Goal: Transaction & Acquisition: Subscribe to service/newsletter

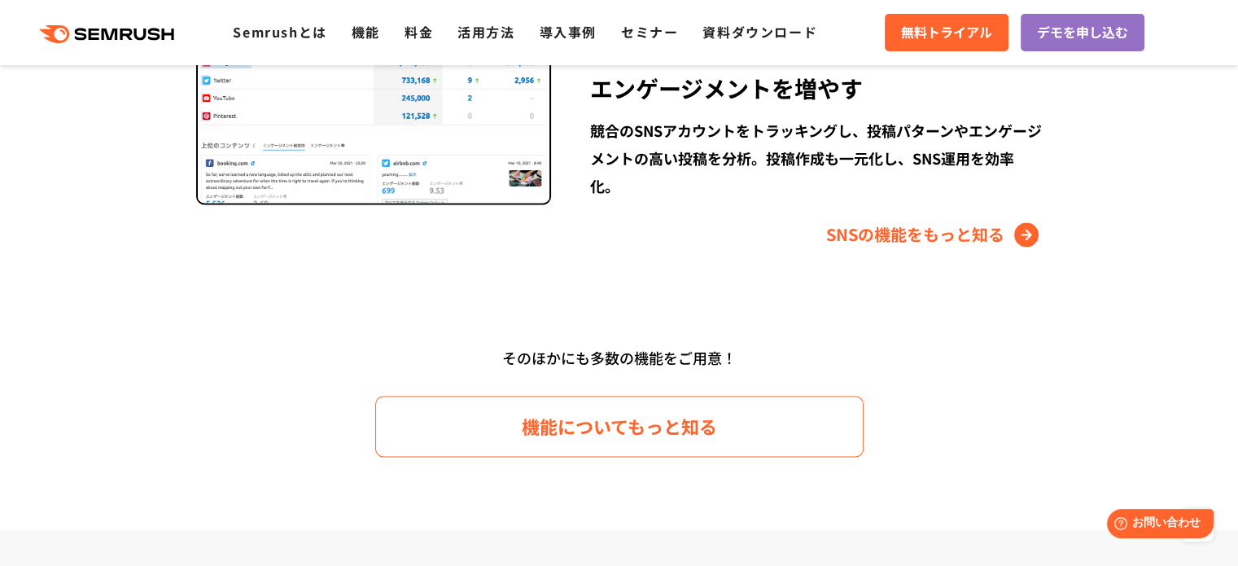
scroll to position [2491, 0]
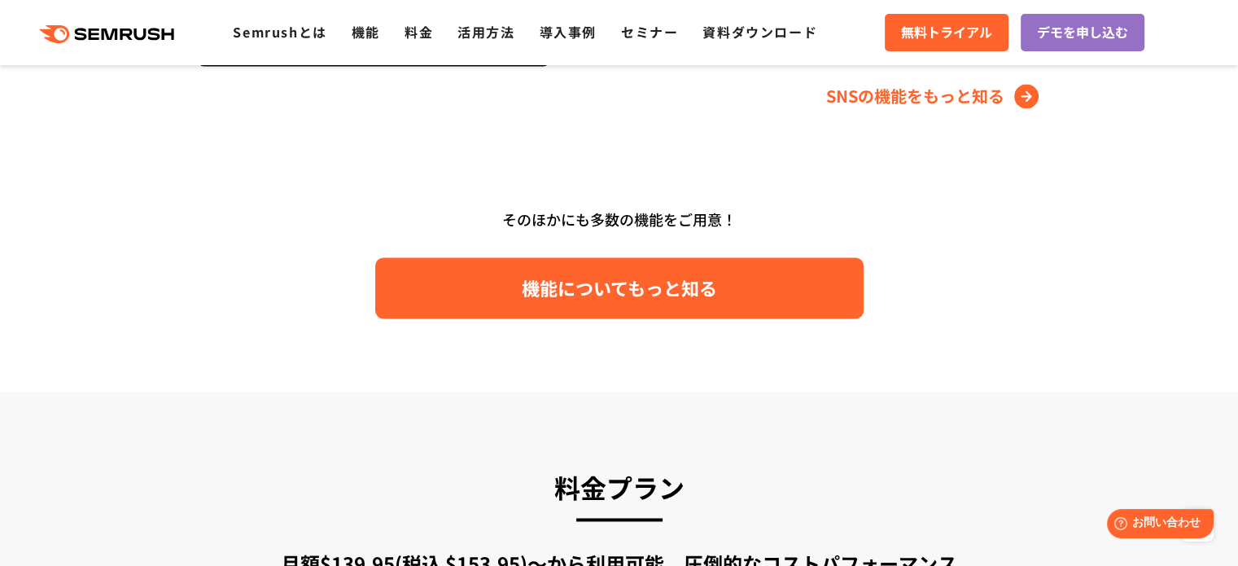
click at [682, 302] on link "機能についてもっと知る" at bounding box center [619, 287] width 488 height 61
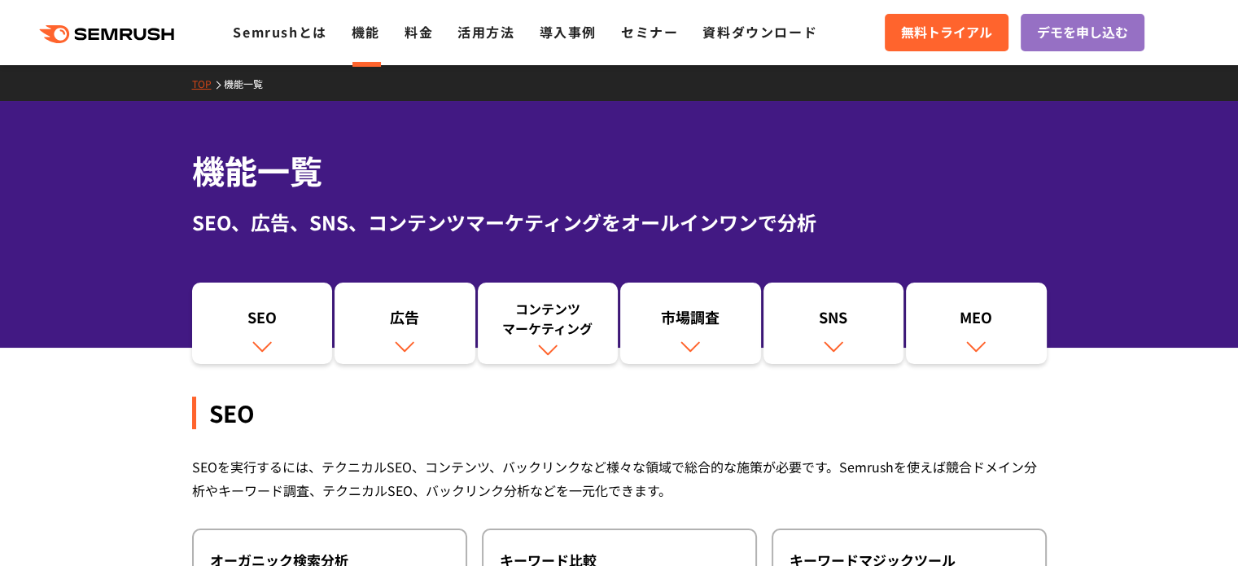
click at [357, 357] on link "広告" at bounding box center [405, 322] width 141 height 81
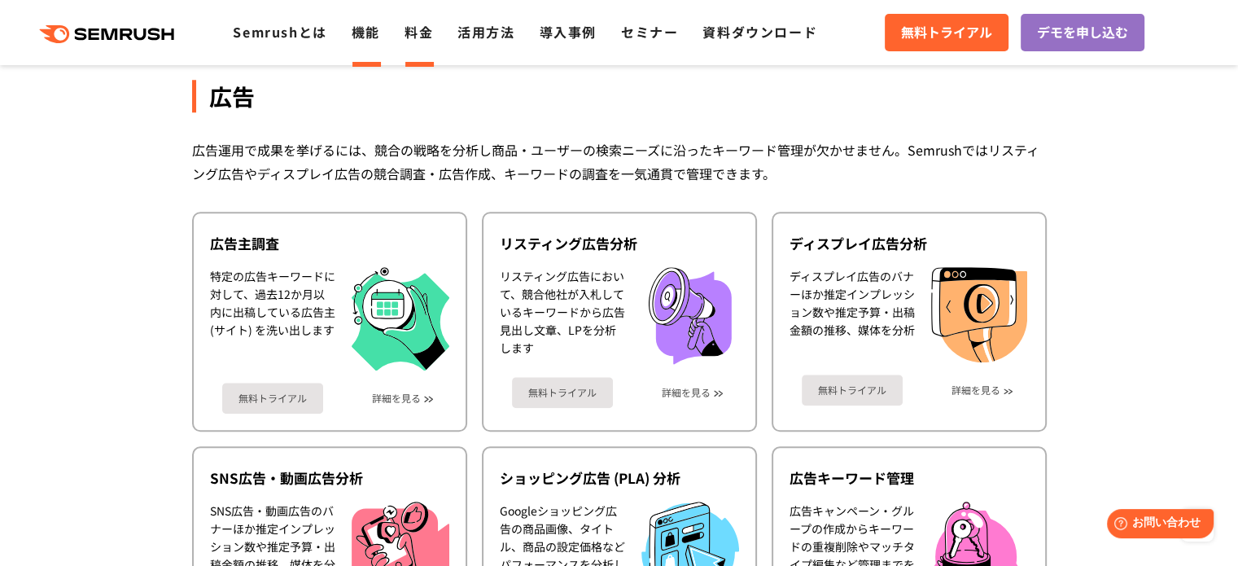
click at [428, 28] on link "料金" at bounding box center [419, 32] width 28 height 20
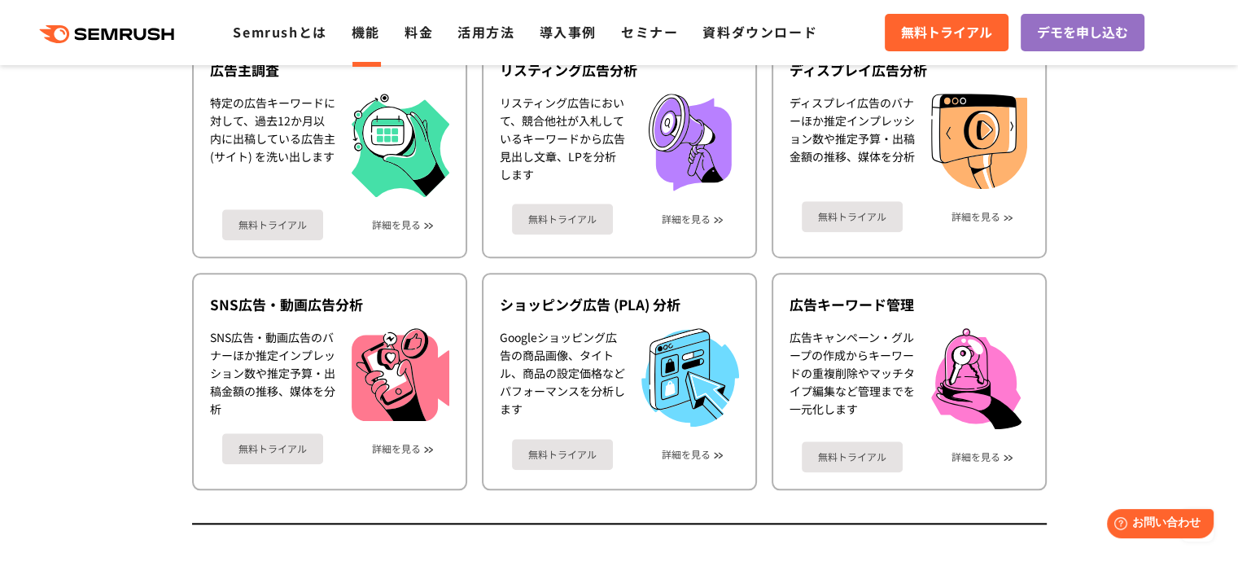
scroll to position [1616, 0]
click at [403, 46] on div ".cls {fill: #FF642D;} .cls {fill: #FF642D;} Semrushとは 機能 料金 活用方法 導入事例 セミナー 資料ダウ…" at bounding box center [619, 32] width 1238 height 49
click at [416, 37] on link "料金" at bounding box center [419, 32] width 28 height 20
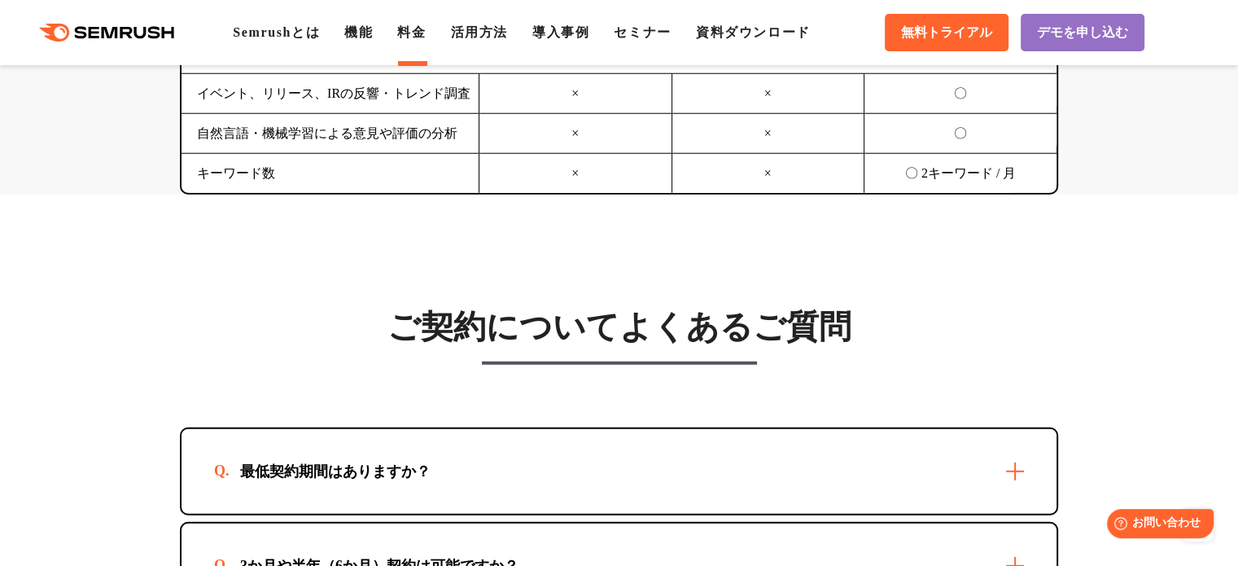
scroll to position [4505, 0]
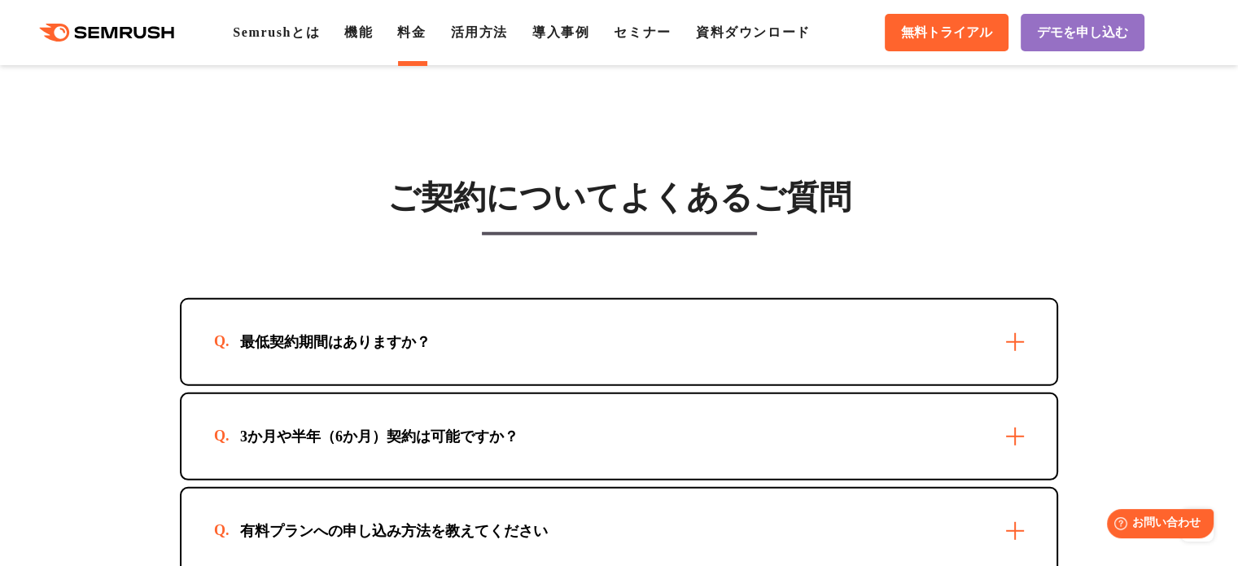
click at [433, 302] on div "最低契約期間はありますか？" at bounding box center [619, 342] width 875 height 85
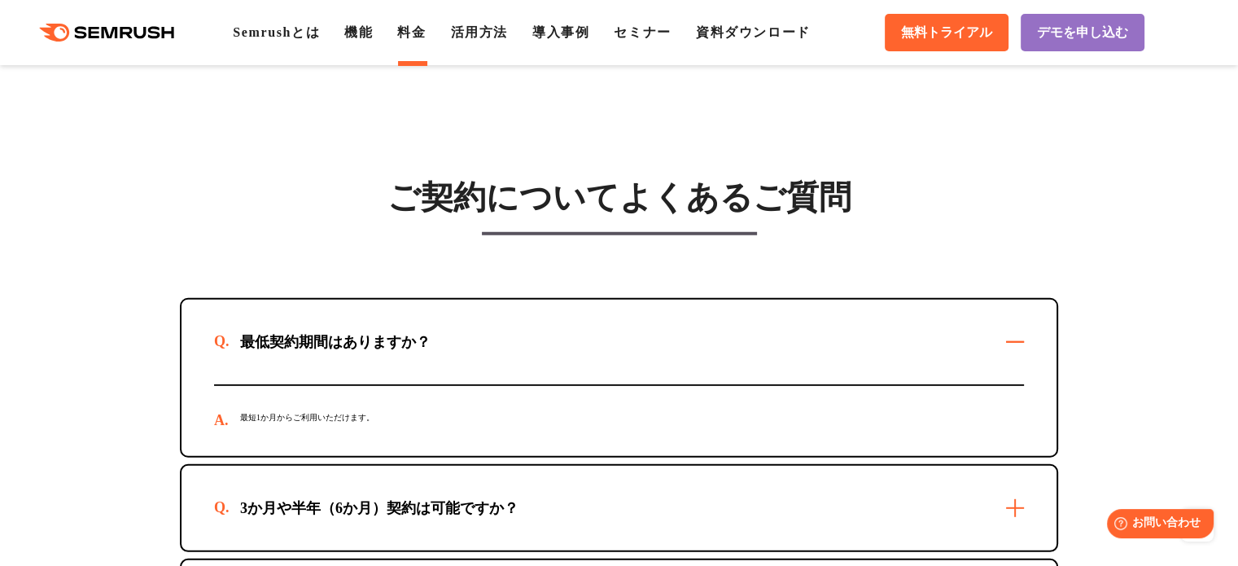
scroll to position [4696, 0]
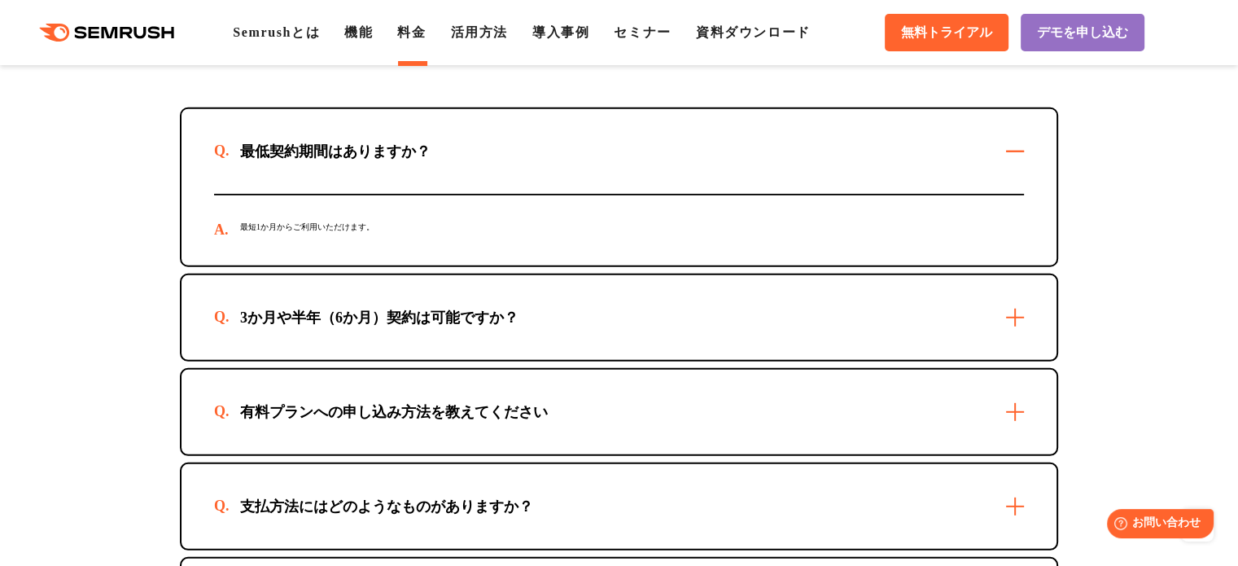
click at [433, 308] on div "3か月や半年（6か月）契約は可能ですか？" at bounding box center [379, 318] width 331 height 20
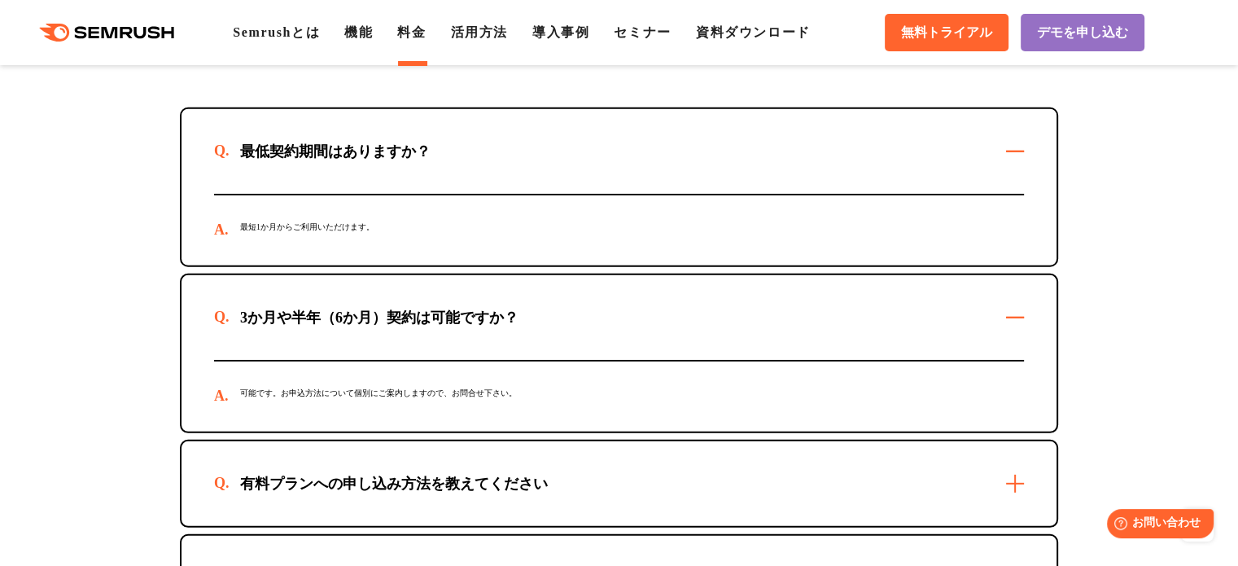
scroll to position [4851, 0]
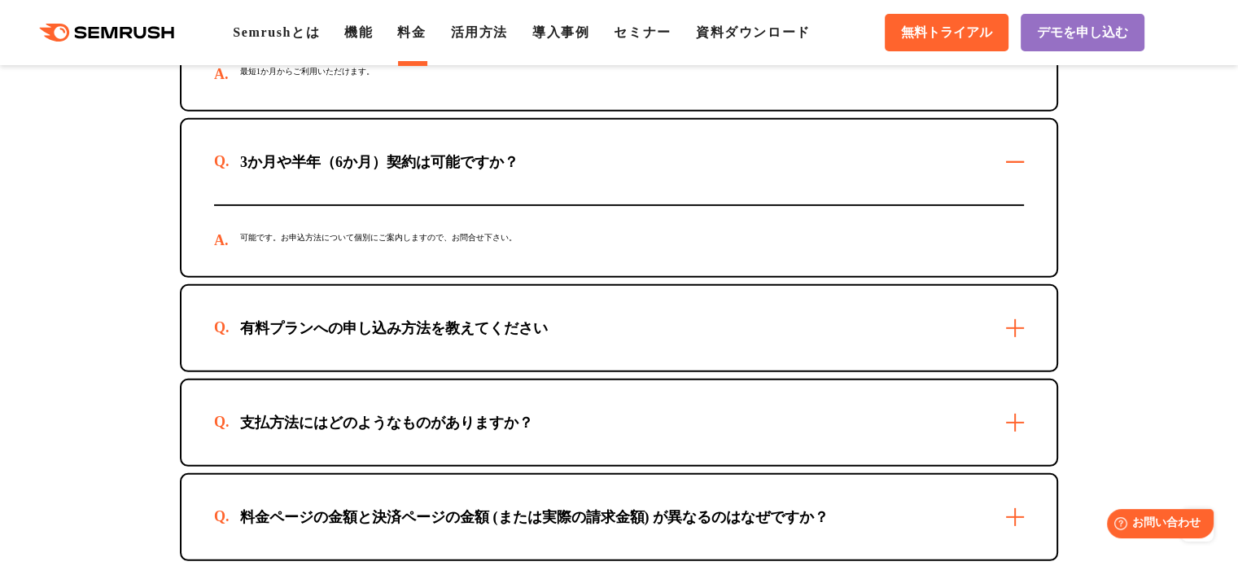
click at [433, 302] on div "有料プランへの申し込み方法を教えてください" at bounding box center [619, 328] width 875 height 85
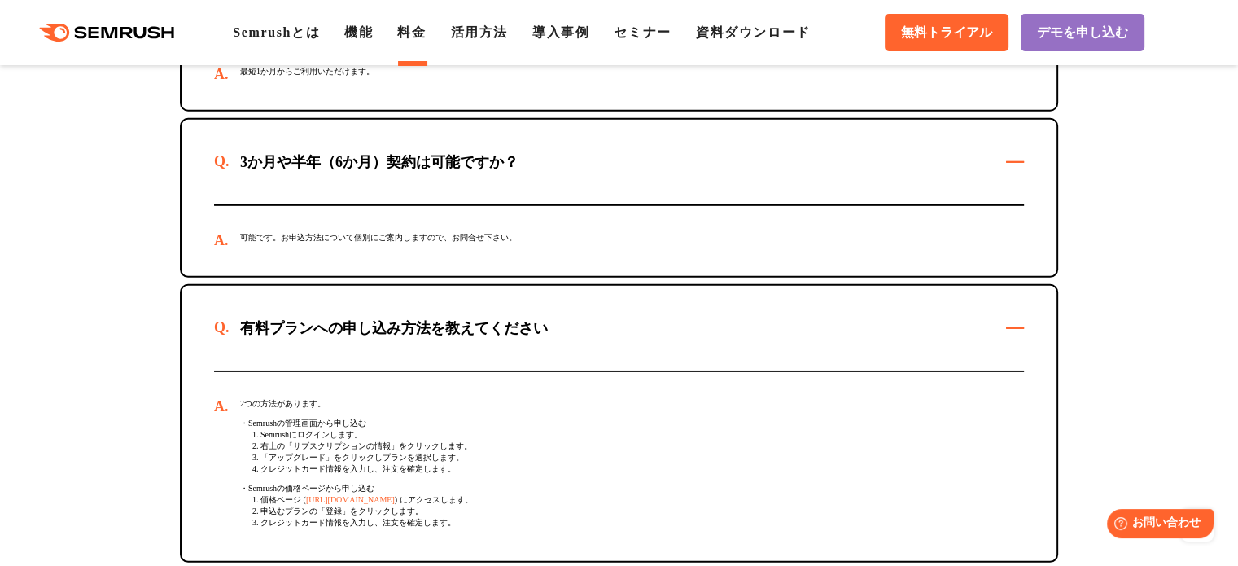
scroll to position [5113, 0]
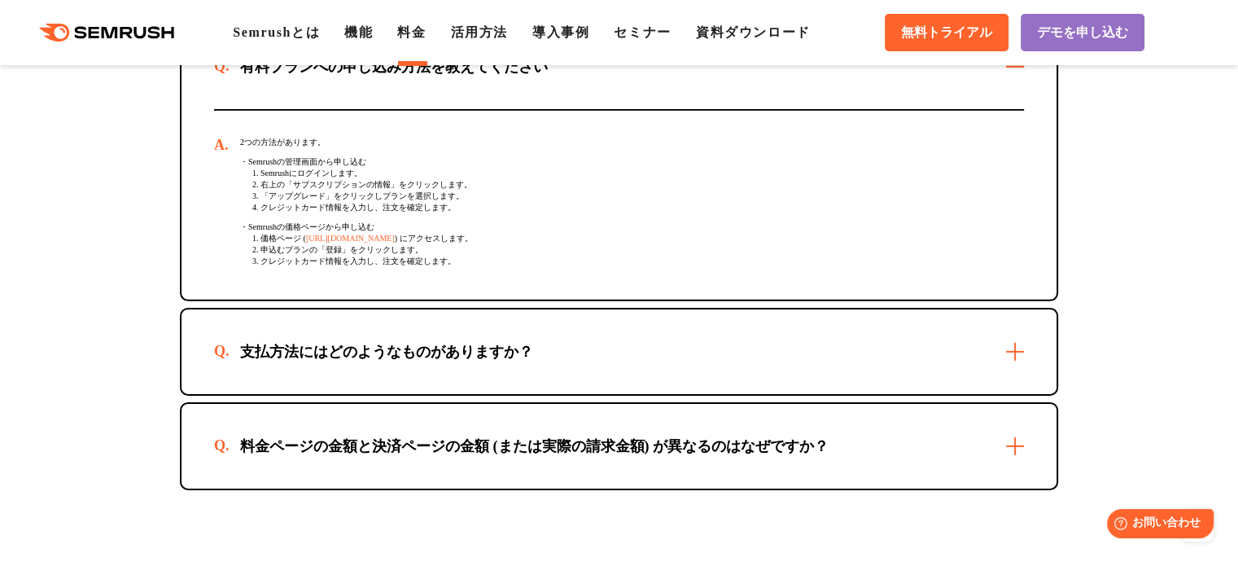
click at [418, 357] on div "支払方法にはどのようなものがありますか？" at bounding box center [386, 352] width 345 height 20
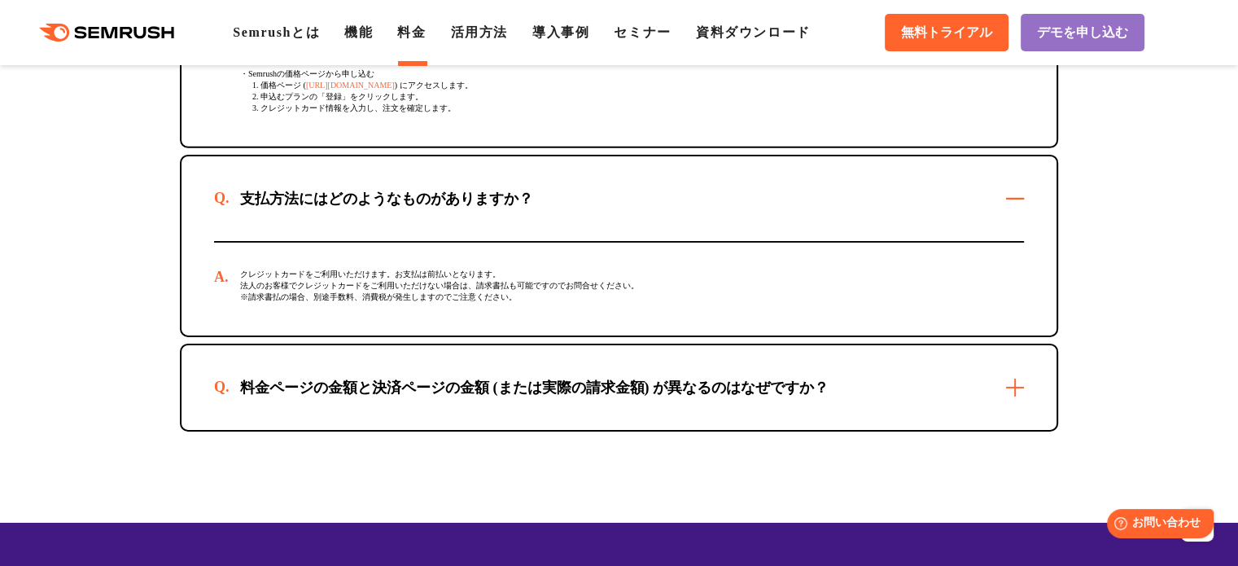
scroll to position [5288, 0]
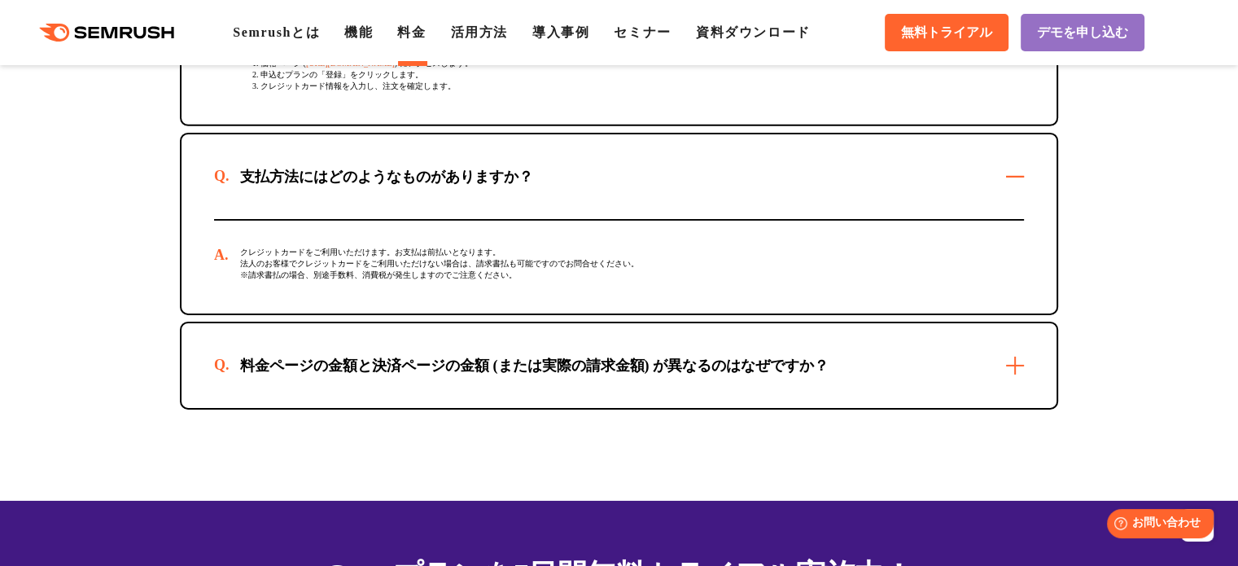
click at [418, 357] on div "料金ページの金額と決済ページの金額 (または実際の請求金額) が異なるのはなぜですか？" at bounding box center [534, 366] width 641 height 20
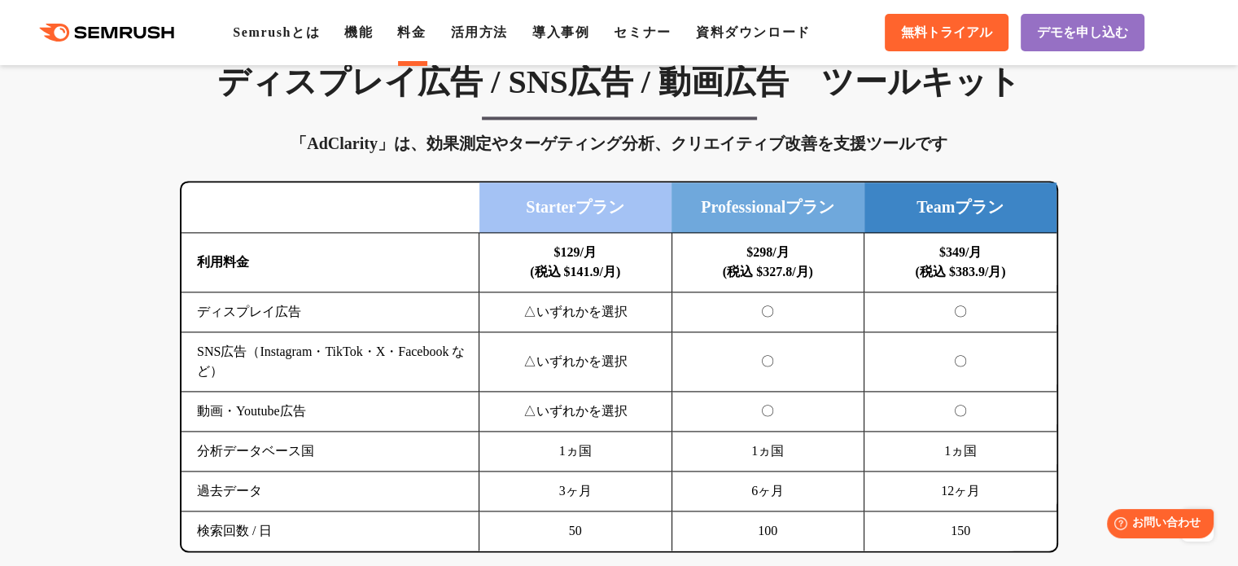
scroll to position [2200, 0]
click at [1042, 36] on span "デモを申し込む" at bounding box center [1082, 32] width 91 height 17
click at [966, 45] on link "無料トライアル" at bounding box center [947, 32] width 124 height 37
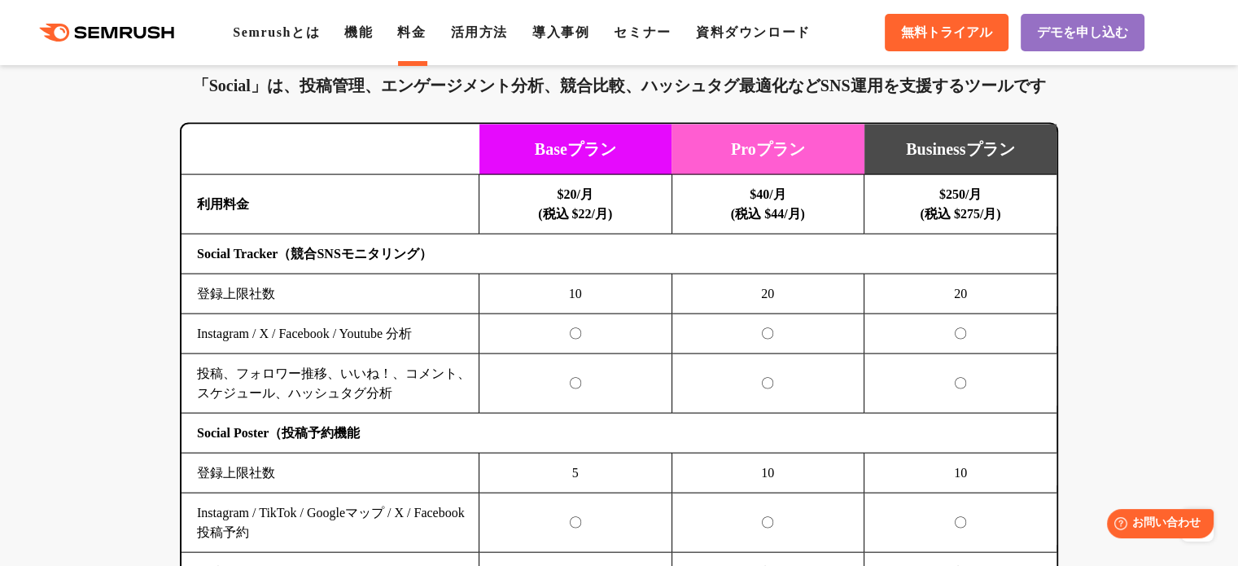
scroll to position [3383, 0]
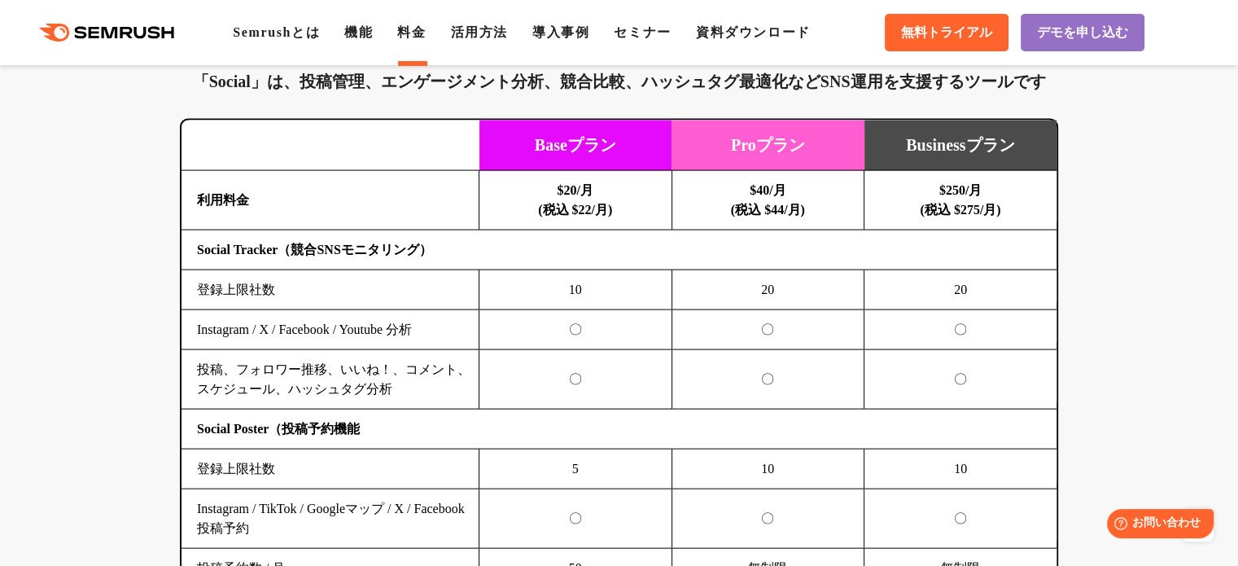
click at [1163, 538] on html "Help お問い合わせ" at bounding box center [1156, 520] width 127 height 36
click at [1165, 530] on span "お問い合わせ" at bounding box center [1167, 522] width 71 height 15
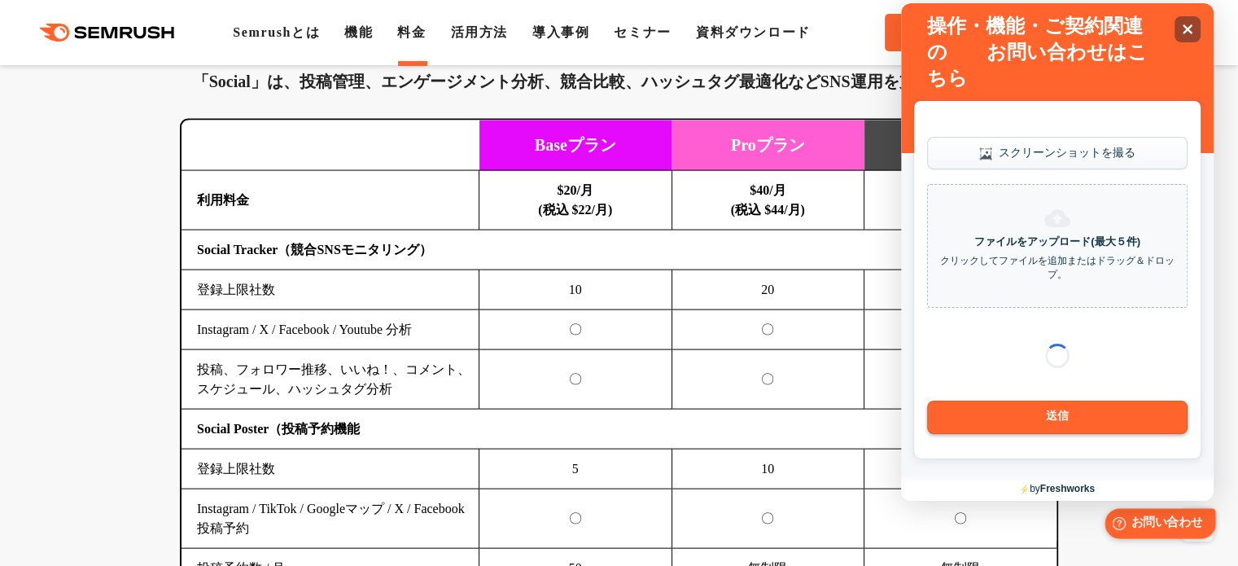
scroll to position [0, 0]
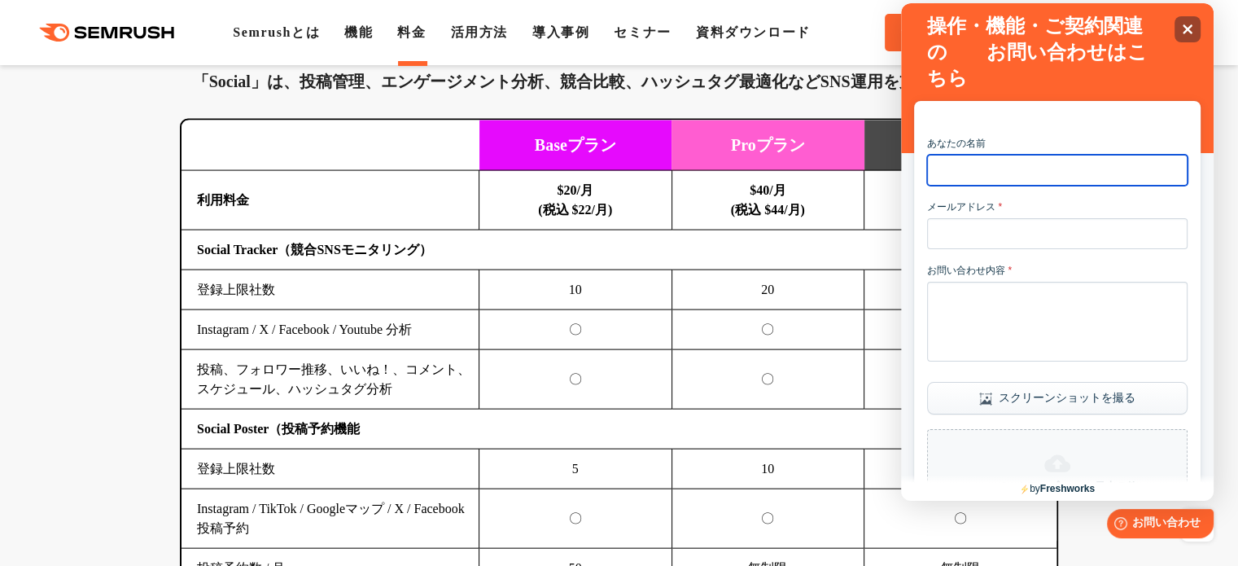
click at [988, 175] on input "あなたの名前" at bounding box center [1057, 170] width 261 height 31
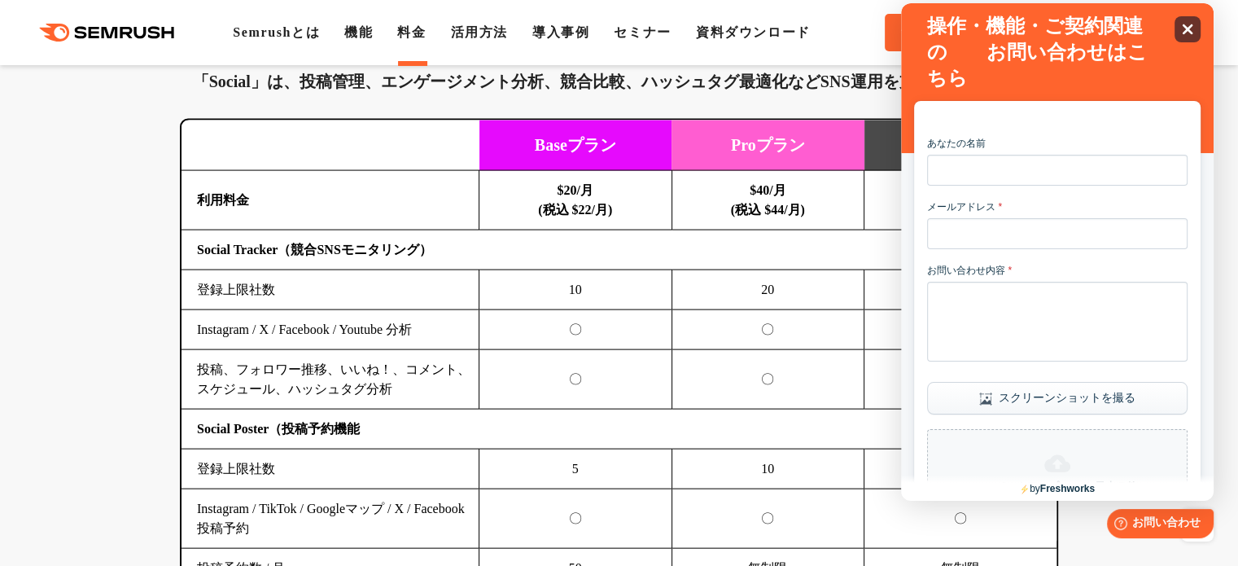
click at [1180, 20] on div "Close" at bounding box center [1188, 29] width 26 height 26
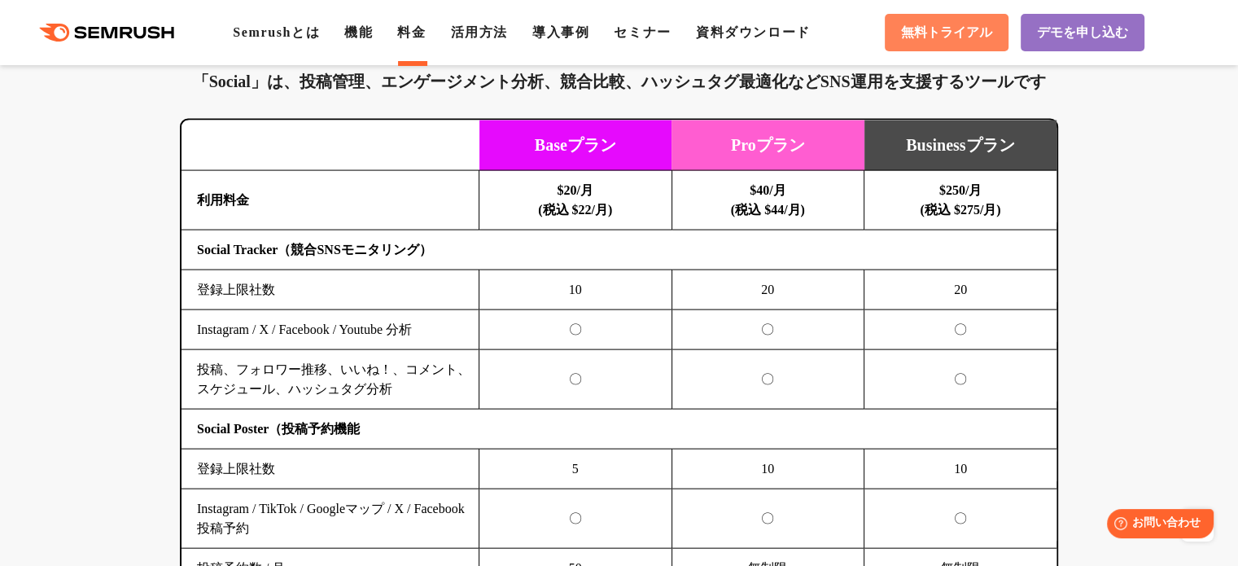
click at [933, 49] on link "無料トライアル" at bounding box center [947, 32] width 124 height 37
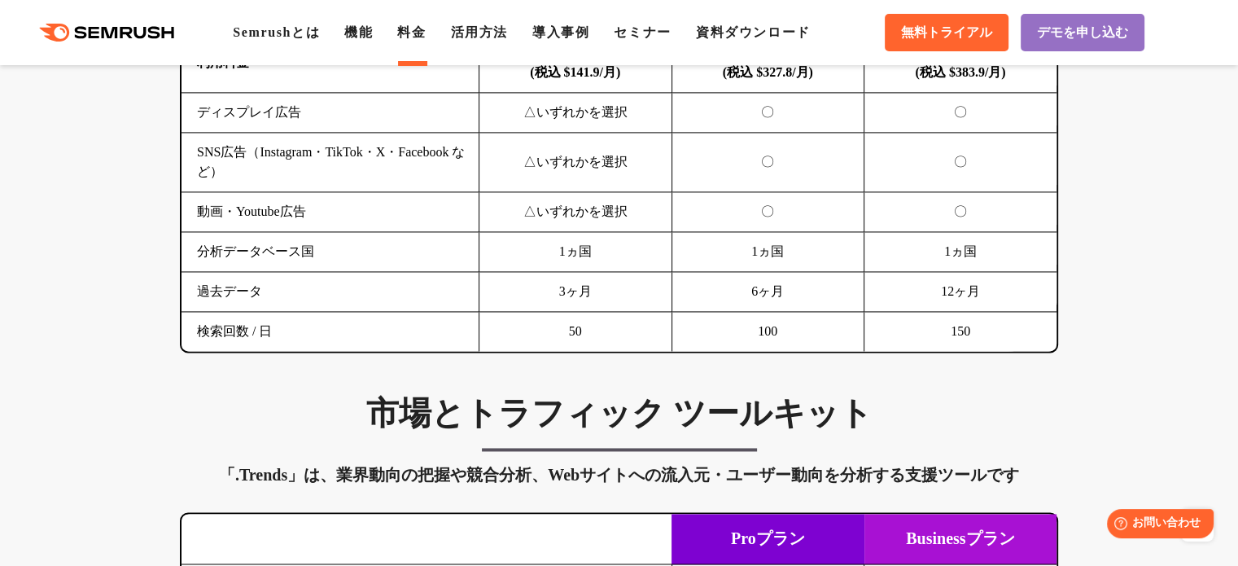
scroll to position [2398, 0]
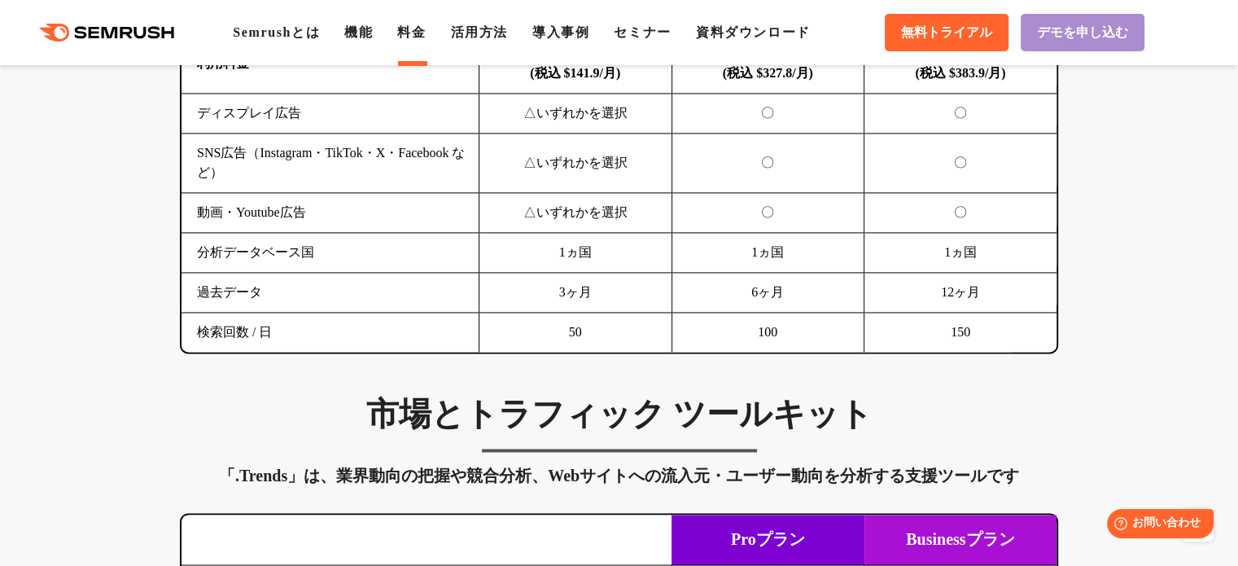
click at [1115, 20] on link "デモを申し込む" at bounding box center [1083, 32] width 124 height 37
click at [929, 14] on link "無料トライアル" at bounding box center [947, 32] width 124 height 37
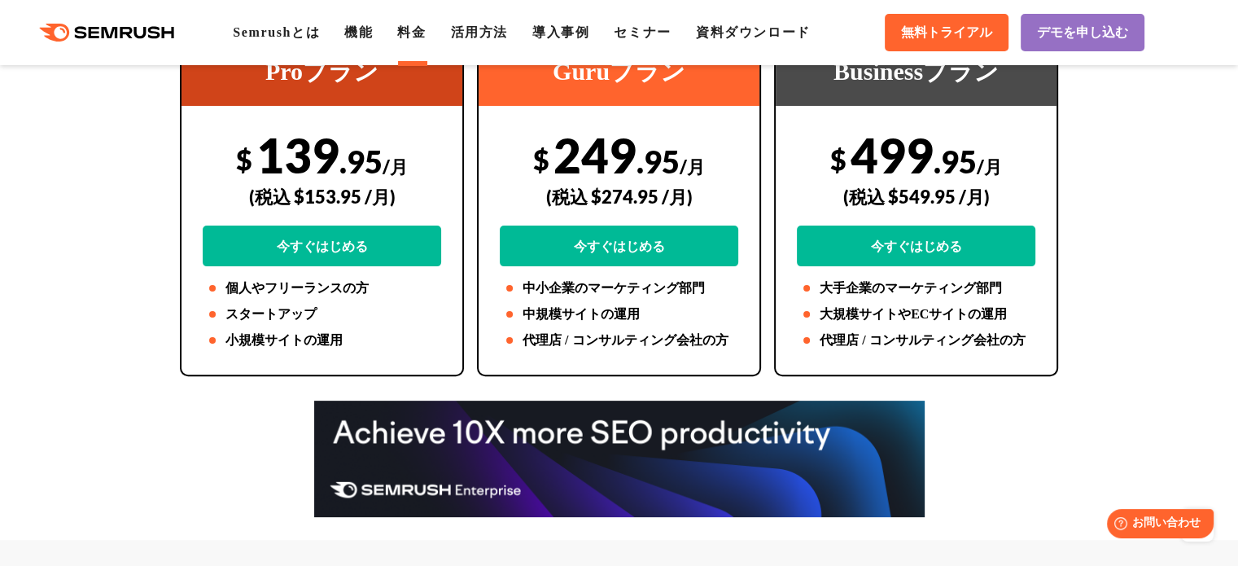
scroll to position [0, 0]
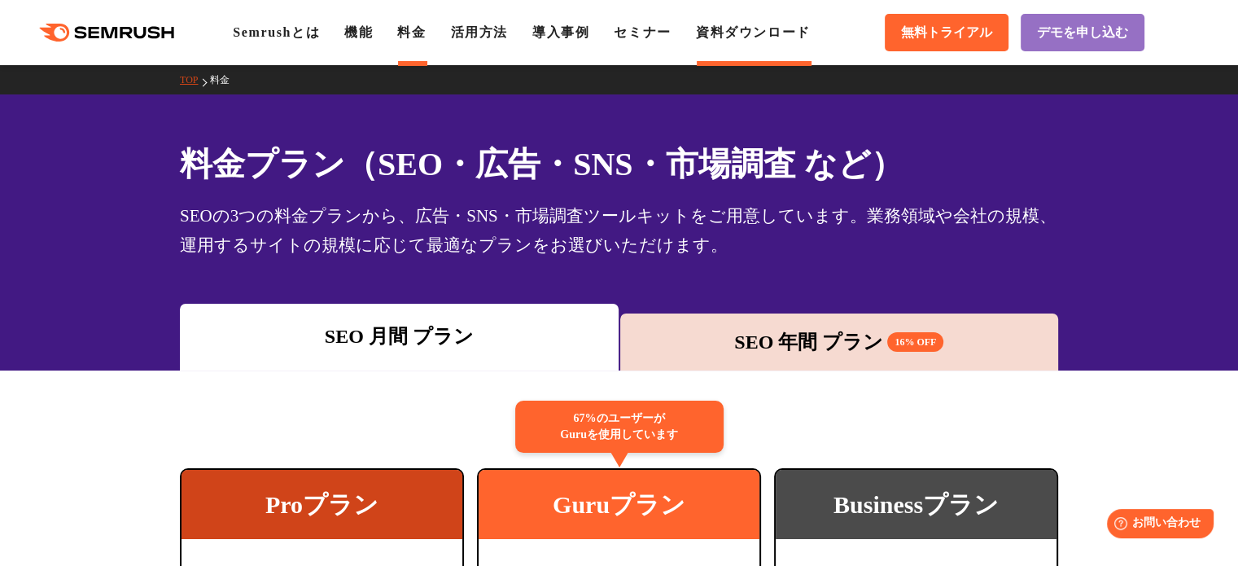
click at [754, 35] on link "資料ダウンロード" at bounding box center [753, 32] width 115 height 14
